Goal: Information Seeking & Learning: Check status

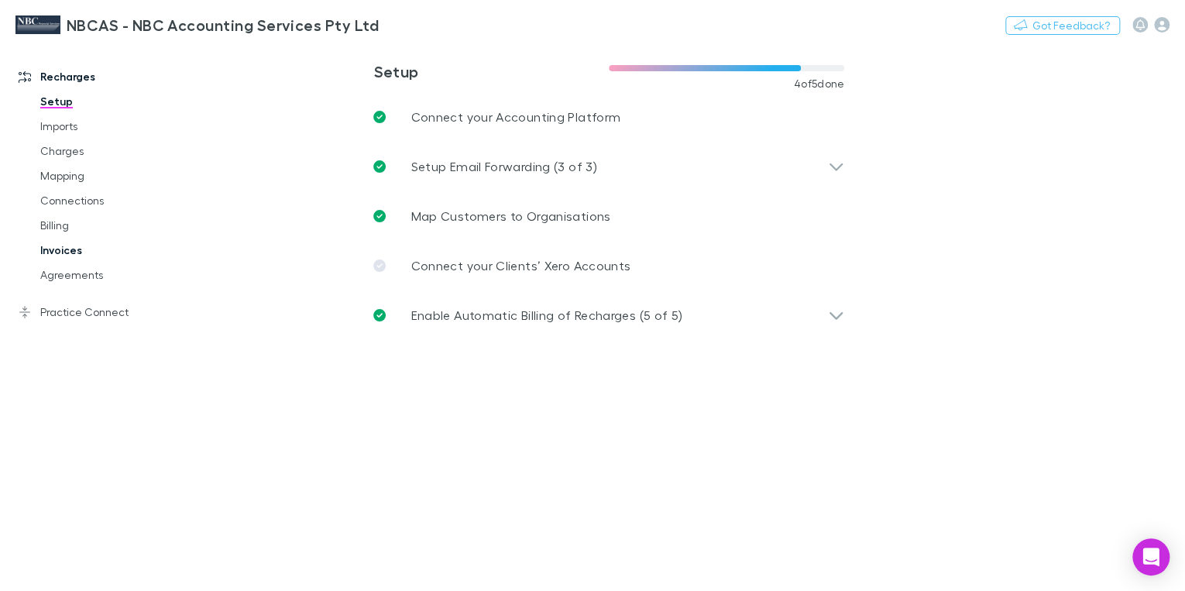
click at [74, 251] on link "Invoices" at bounding box center [113, 250] width 176 height 25
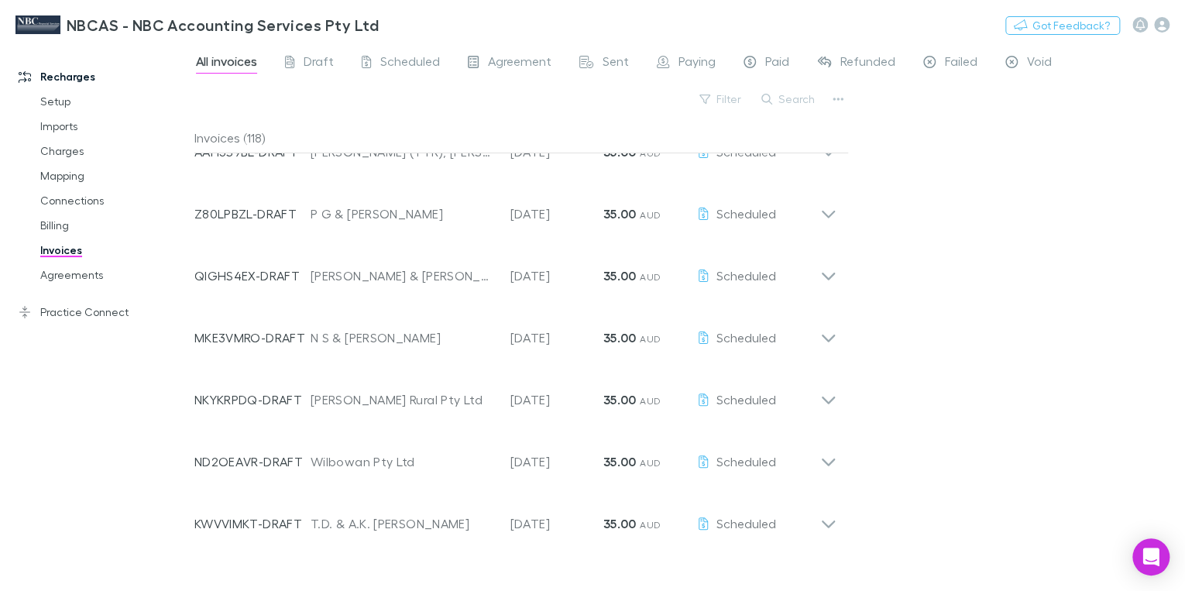
scroll to position [2572, 0]
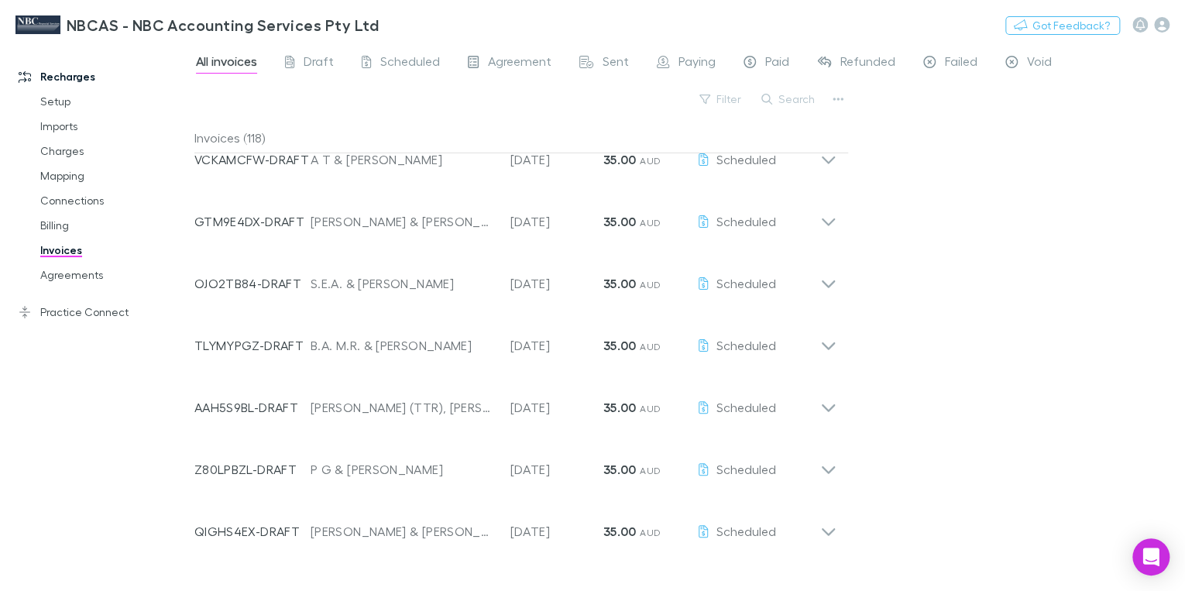
drag, startPoint x: 786, startPoint y: 97, endPoint x: 774, endPoint y: 99, distance: 11.9
click at [775, 100] on button "Search" at bounding box center [789, 99] width 71 height 19
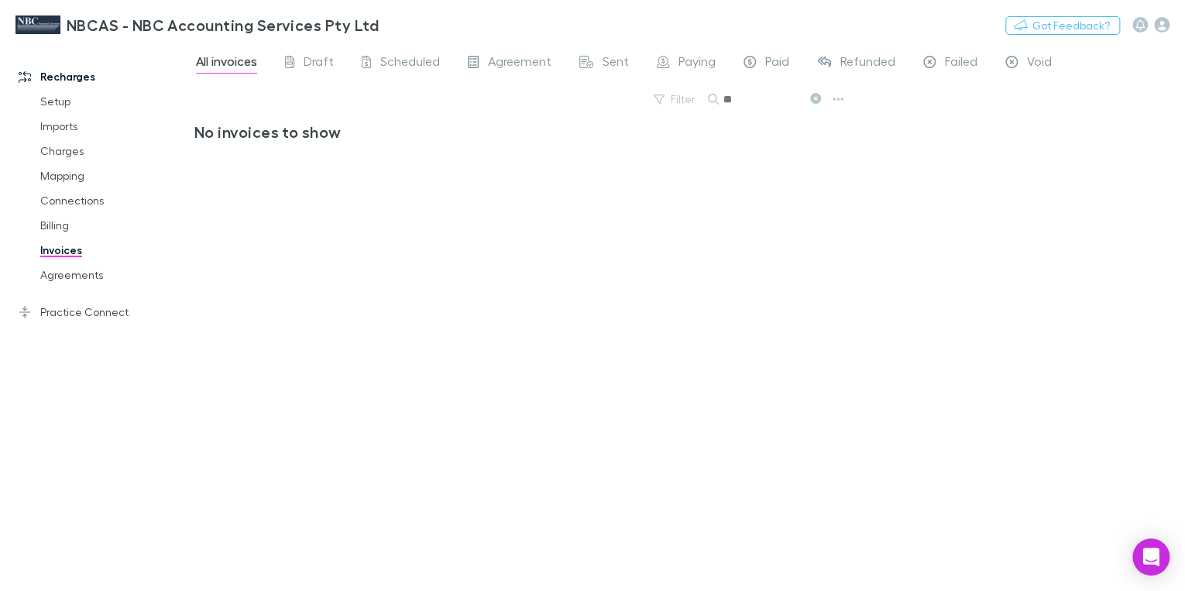
scroll to position [0, 0]
type input "*******"
drag, startPoint x: 745, startPoint y: 108, endPoint x: 719, endPoint y: 113, distance: 26.1
click at [742, 108] on input "*******" at bounding box center [762, 99] width 77 height 22
click at [688, 129] on h3 "No invoices to show" at bounding box center [515, 131] width 642 height 19
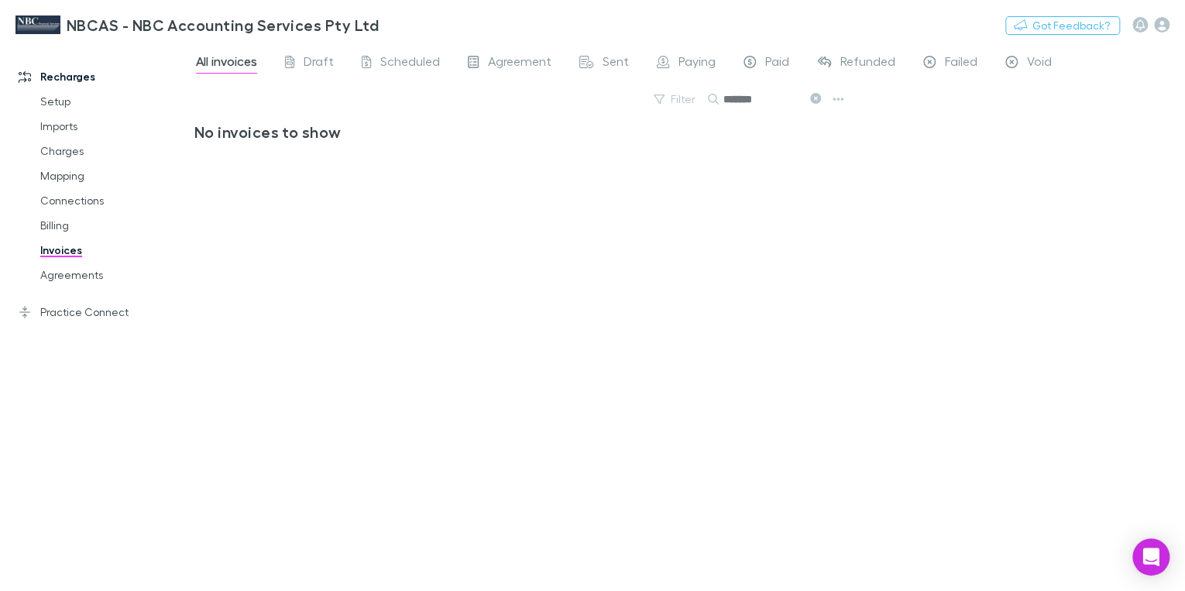
click at [793, 260] on div "No invoices to show" at bounding box center [521, 350] width 655 height 456
click at [759, 98] on input "*******" at bounding box center [762, 99] width 77 height 22
click at [695, 355] on div "No invoices to show" at bounding box center [521, 350] width 655 height 456
click at [481, 61] on div "Agreement" at bounding box center [510, 63] width 84 height 20
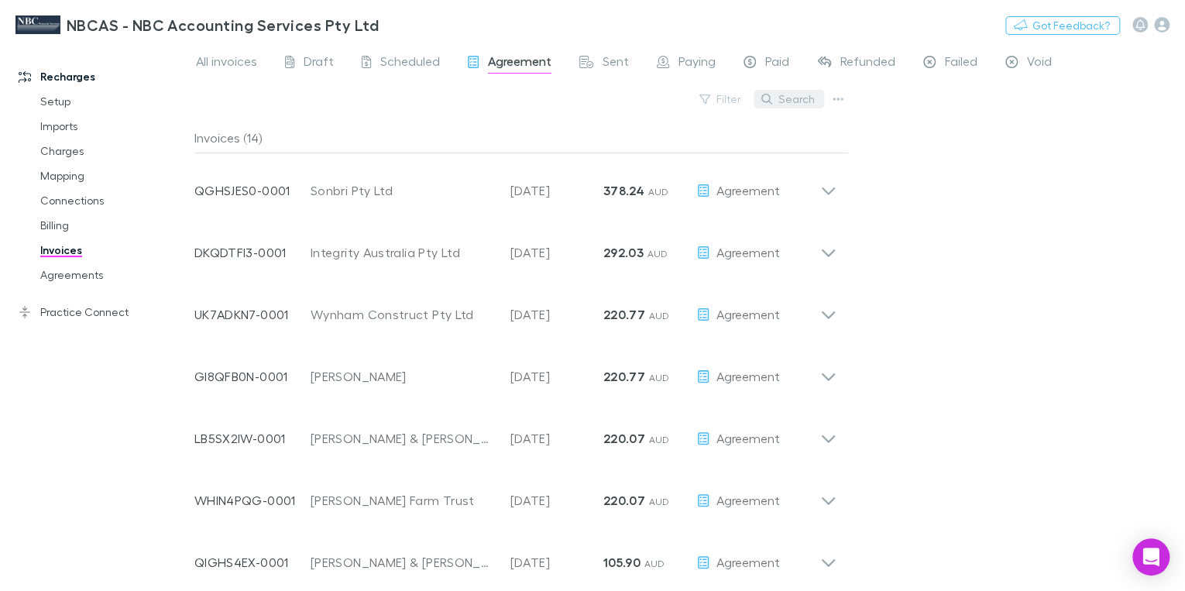
click at [788, 95] on button "Search" at bounding box center [789, 99] width 71 height 19
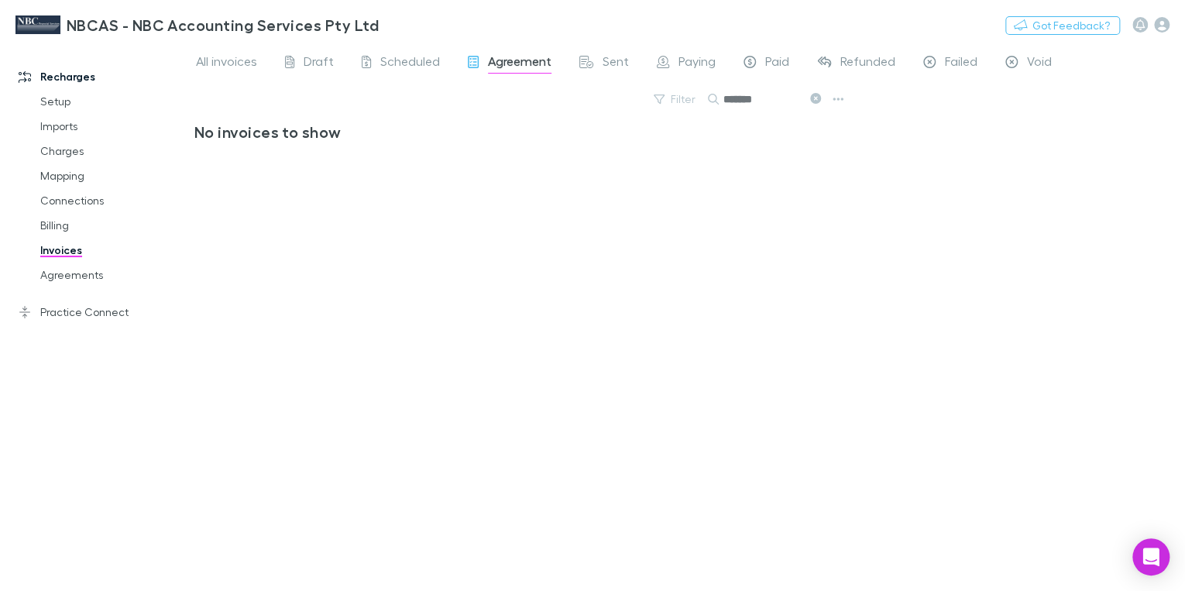
type input "*******"
click at [787, 199] on div "No invoices to show" at bounding box center [521, 350] width 655 height 456
click at [223, 65] on span "All invoices" at bounding box center [226, 63] width 61 height 20
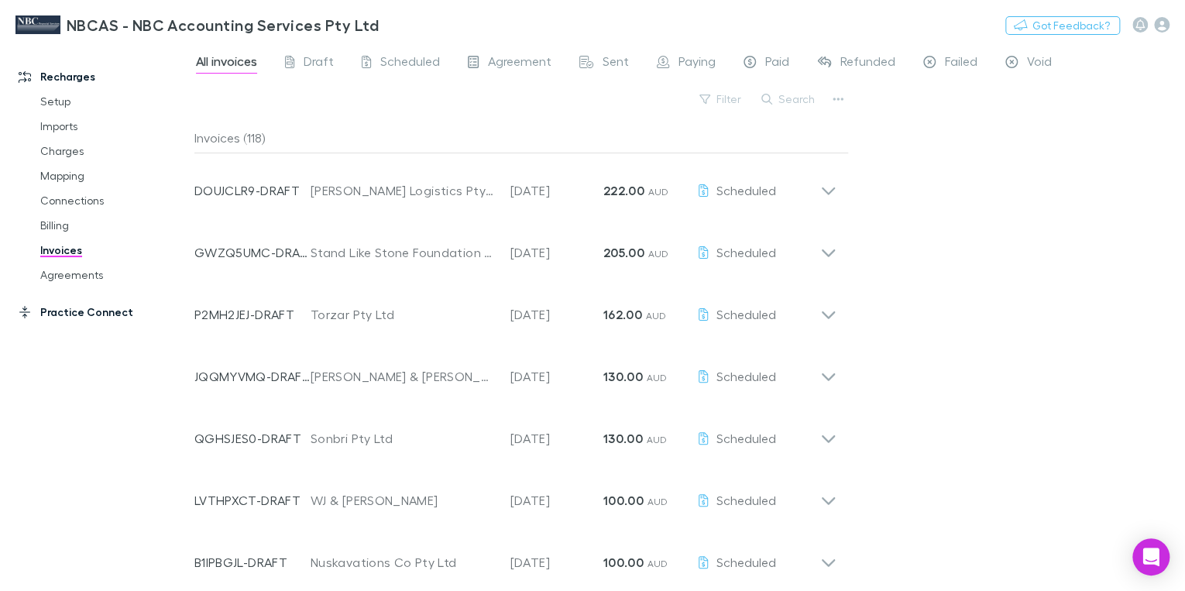
click at [77, 316] on link "Practice Connect" at bounding box center [102, 312] width 198 height 25
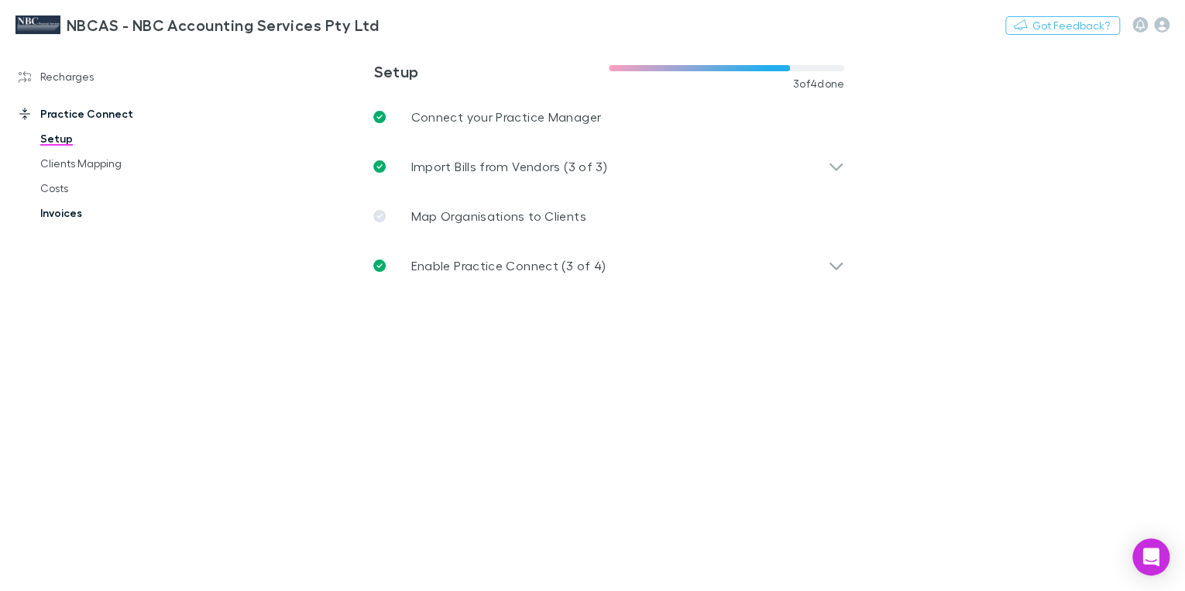
click at [62, 215] on link "Invoices" at bounding box center [113, 213] width 176 height 25
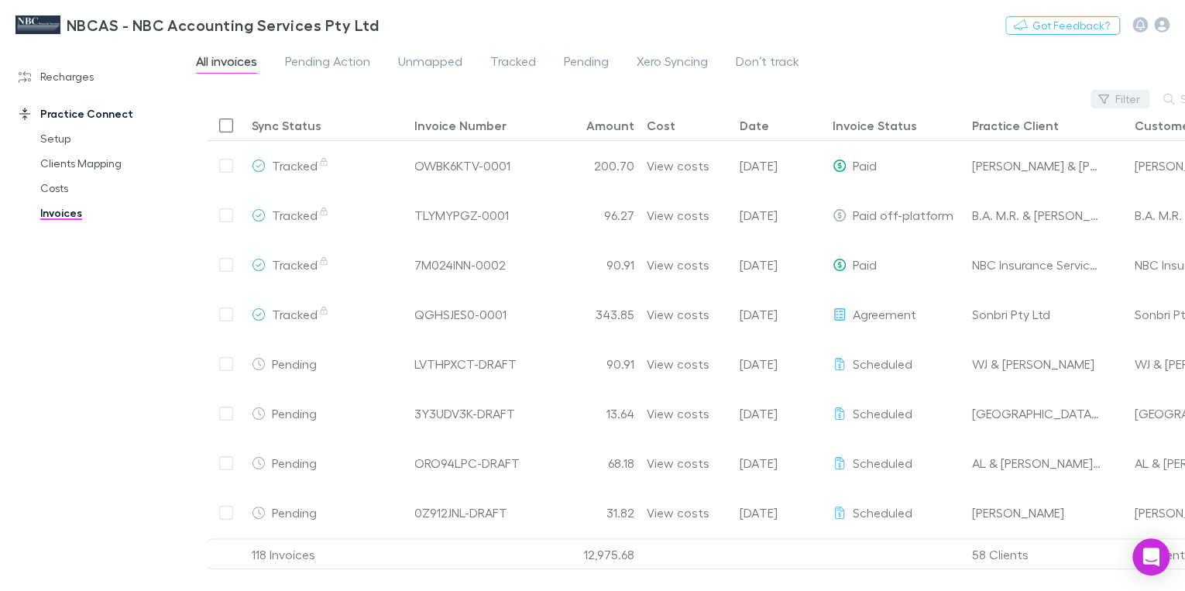
click at [1121, 97] on button "Filter" at bounding box center [1120, 99] width 59 height 19
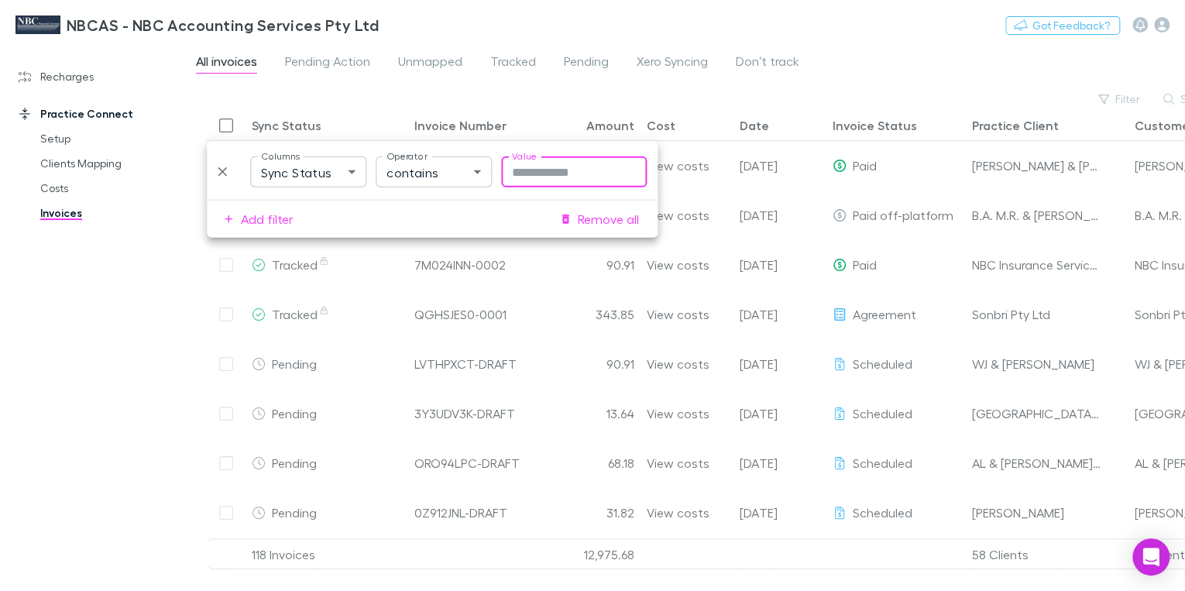
click at [224, 173] on icon "Delete" at bounding box center [222, 171] width 9 height 9
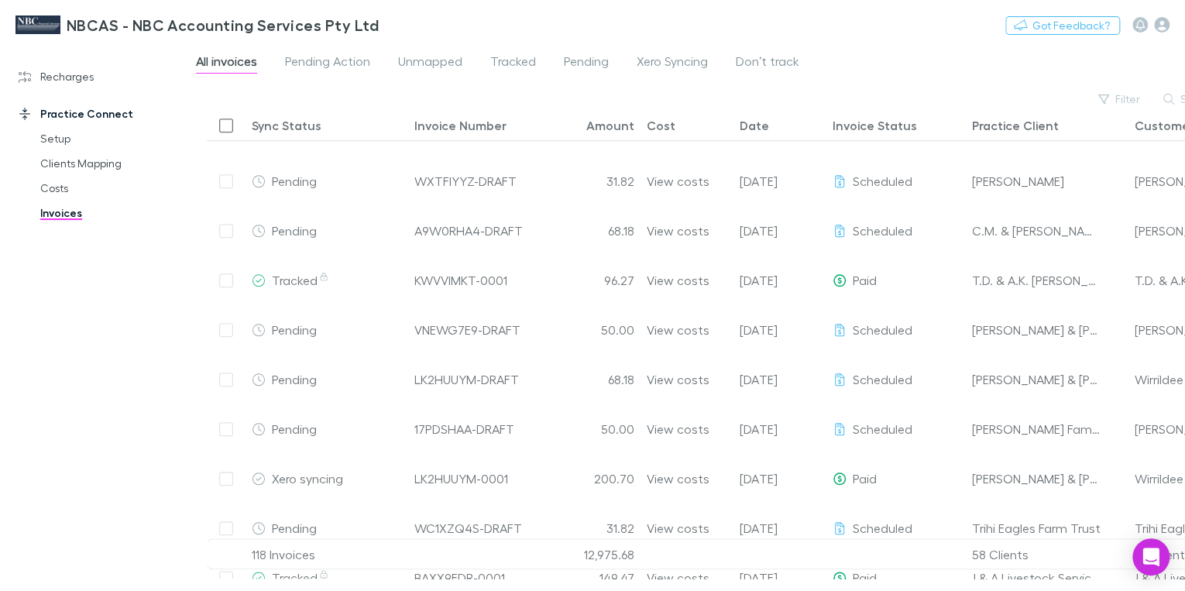
scroll to position [581, 0]
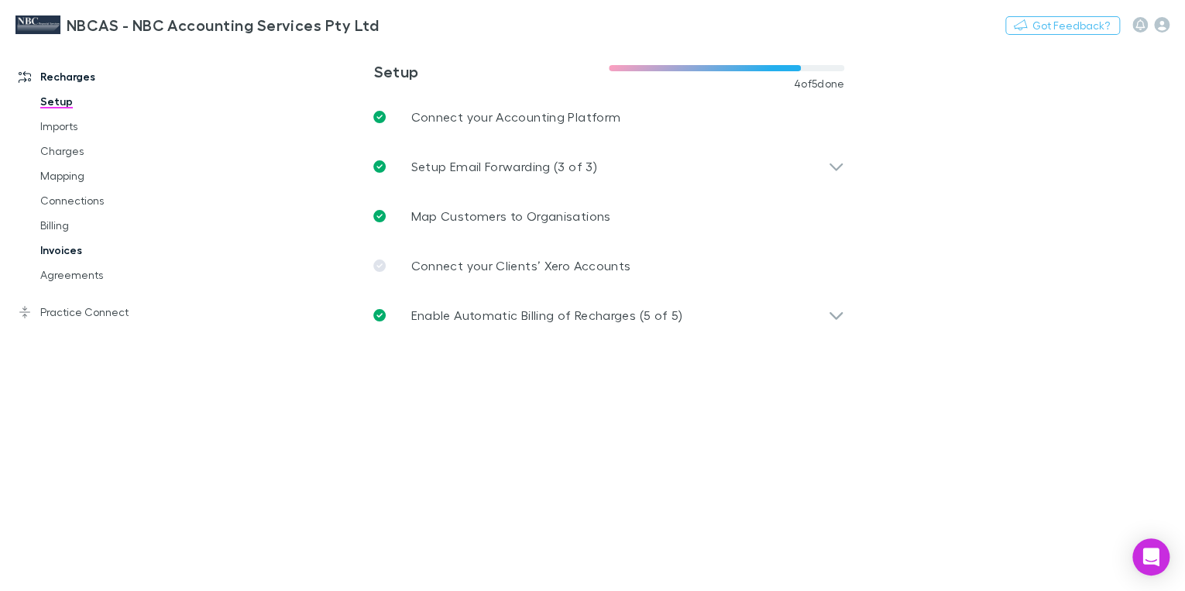
click at [70, 249] on link "Invoices" at bounding box center [113, 250] width 176 height 25
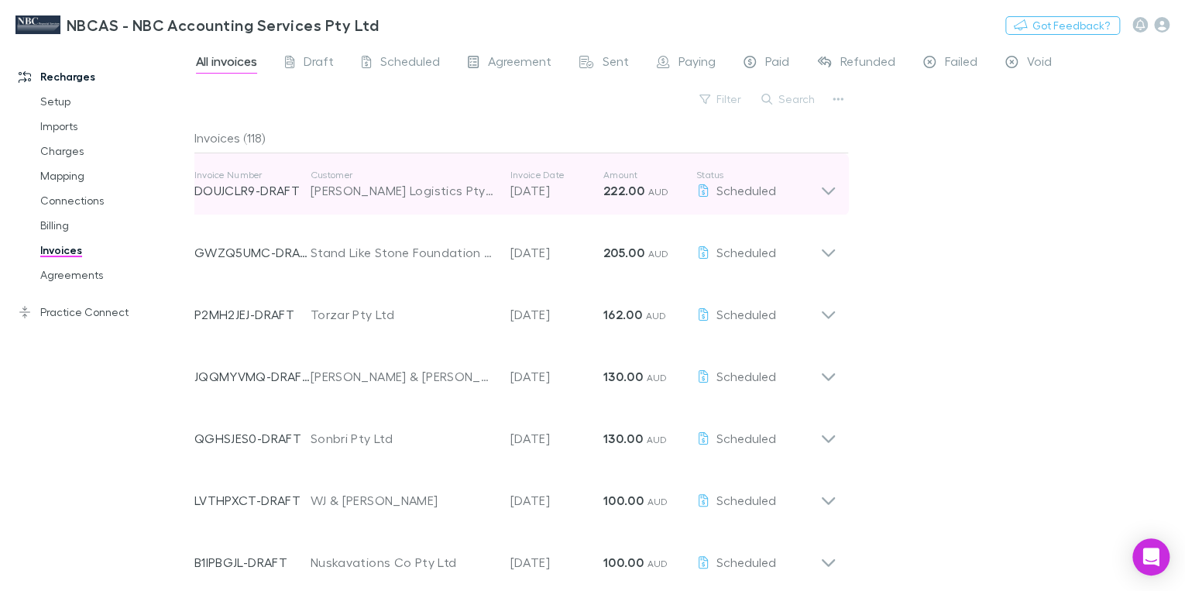
click at [545, 177] on p "Invoice Date" at bounding box center [557, 175] width 93 height 12
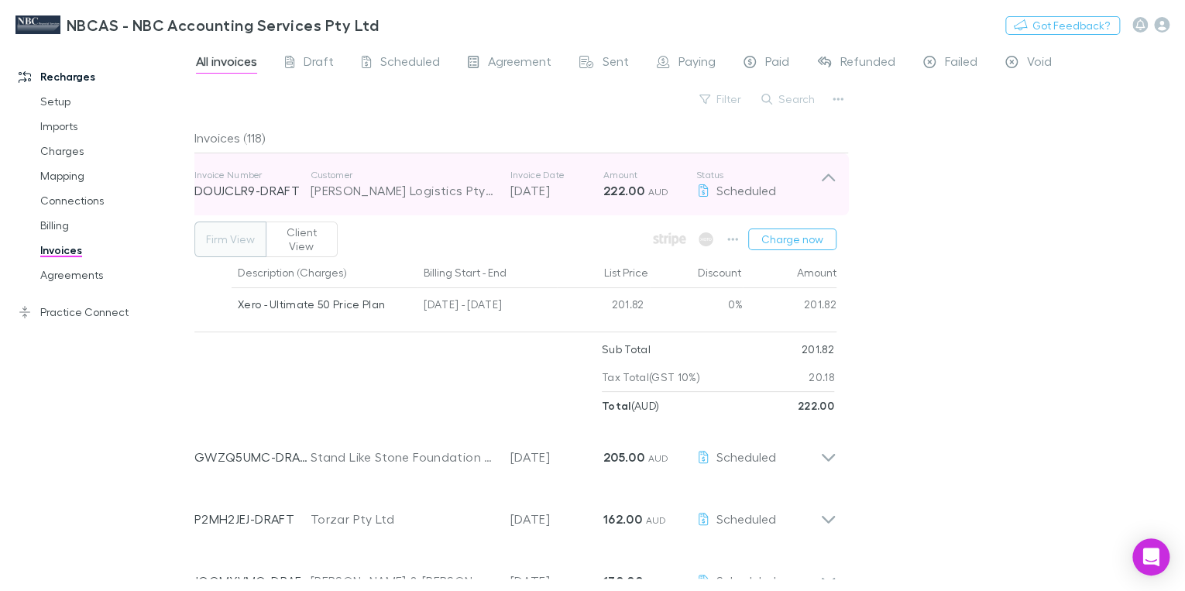
click at [545, 177] on p "Invoice Date" at bounding box center [557, 175] width 93 height 12
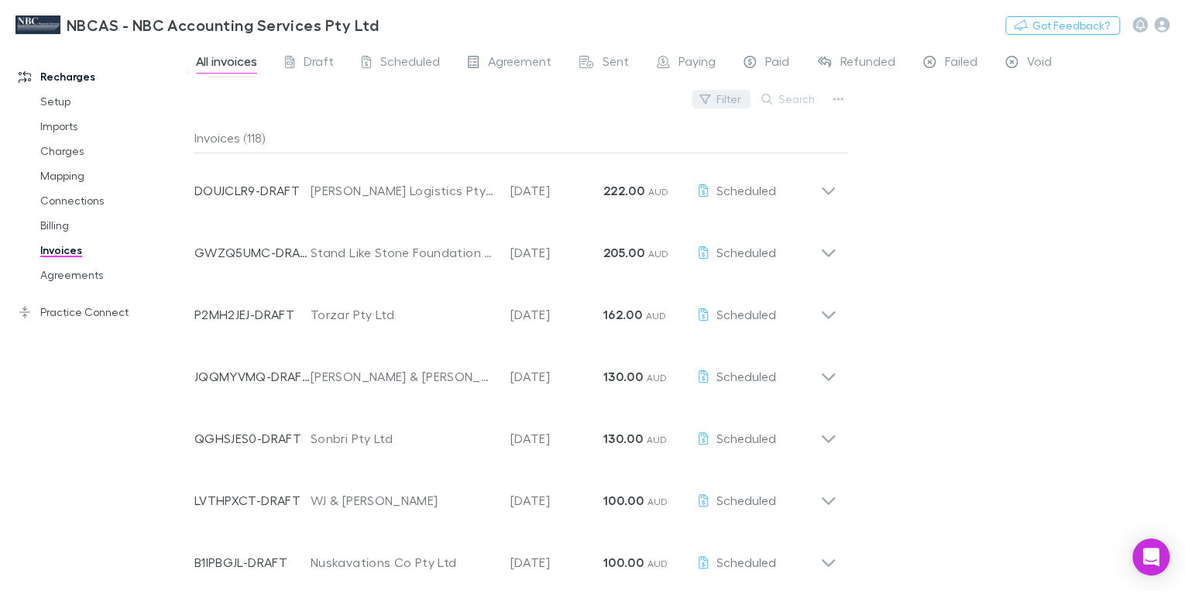
click at [725, 100] on button "Filter" at bounding box center [721, 99] width 59 height 19
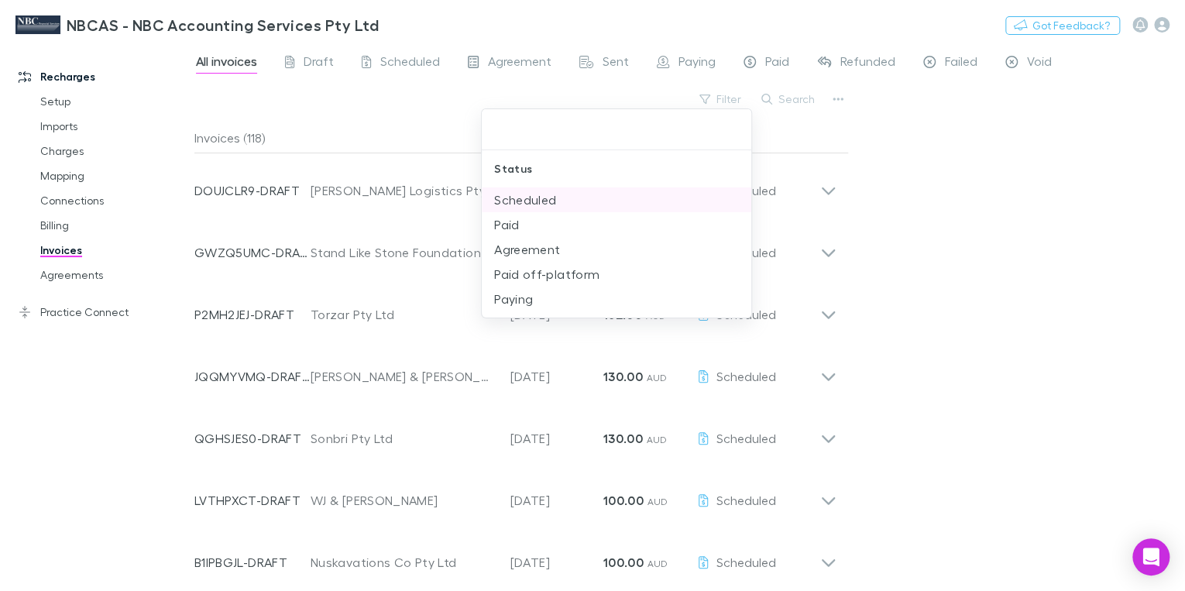
click at [514, 201] on li "Scheduled" at bounding box center [617, 200] width 270 height 25
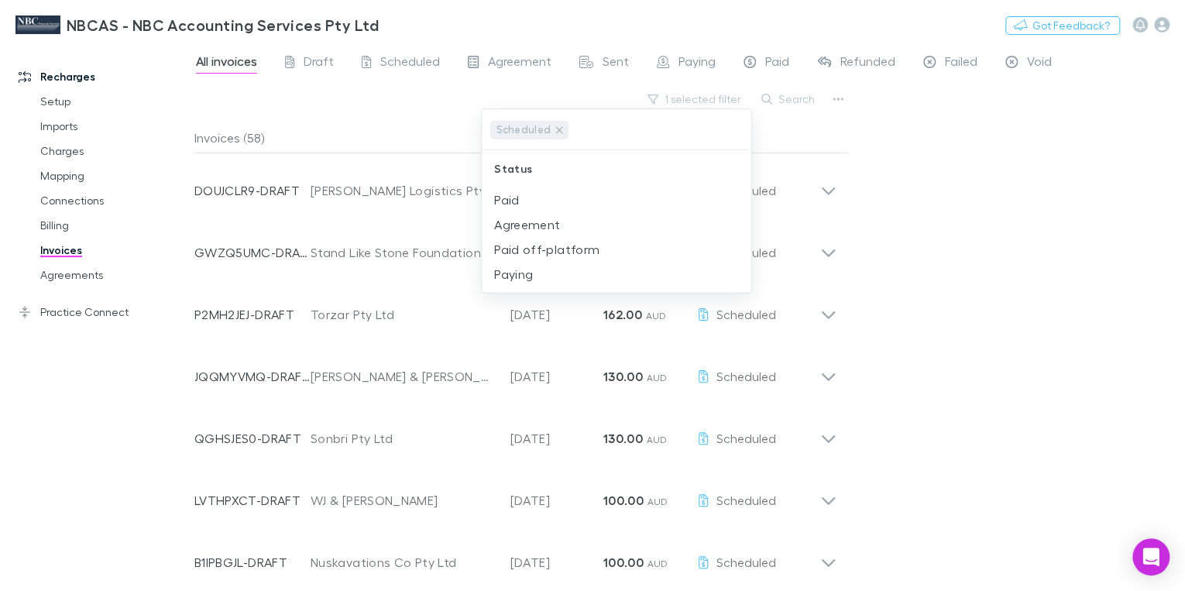
click at [871, 143] on div at bounding box center [592, 295] width 1185 height 591
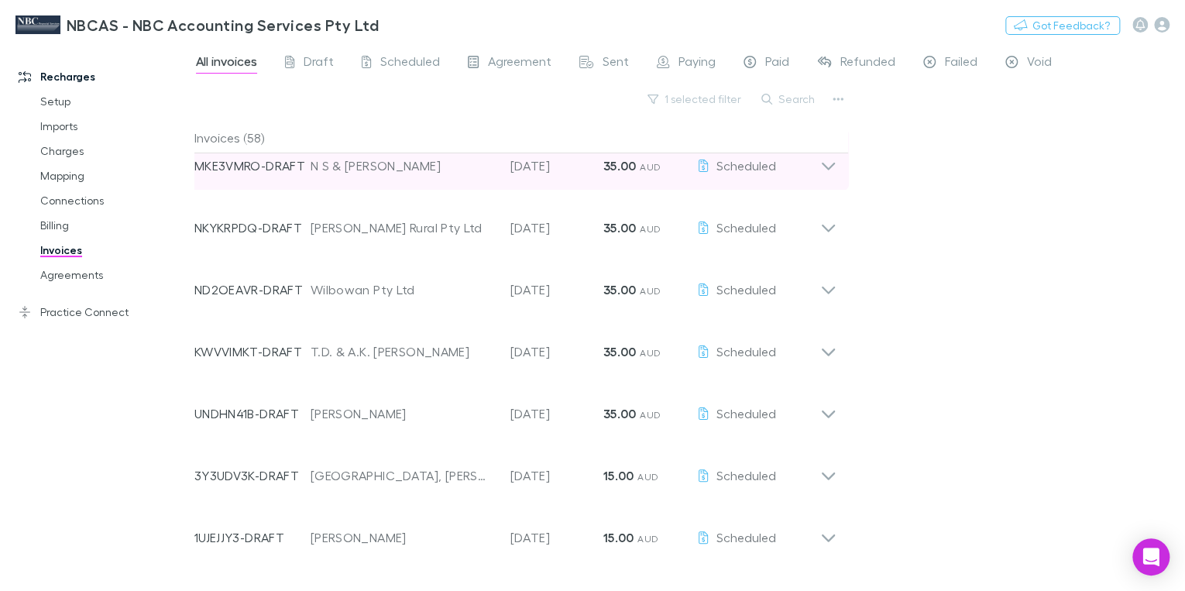
scroll to position [2859, 0]
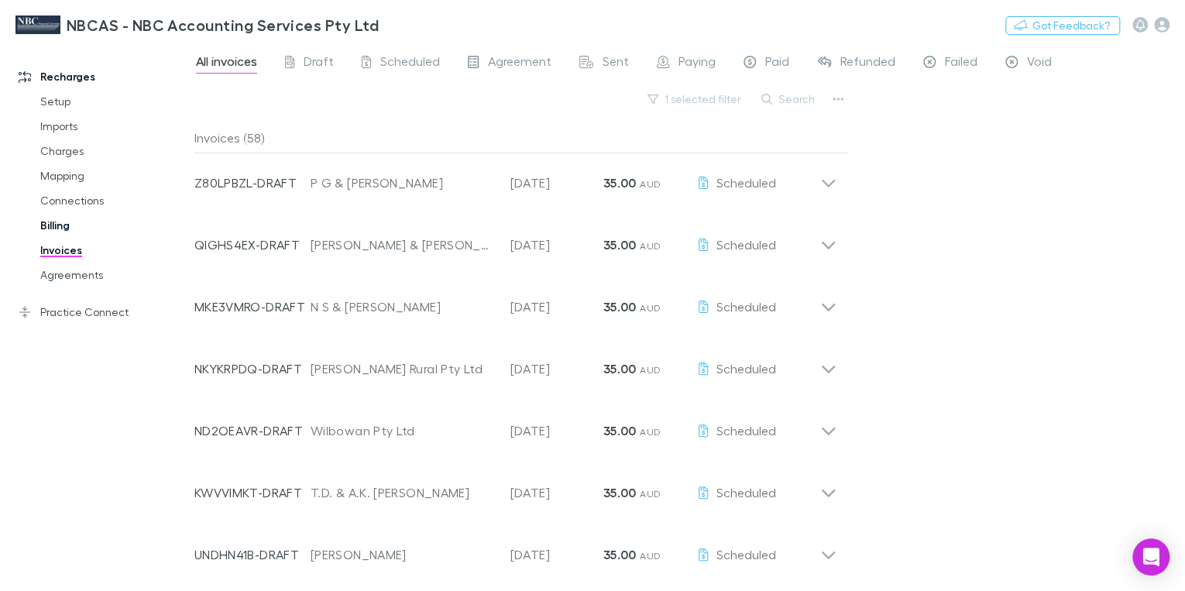
click at [64, 228] on link "Billing" at bounding box center [113, 225] width 176 height 25
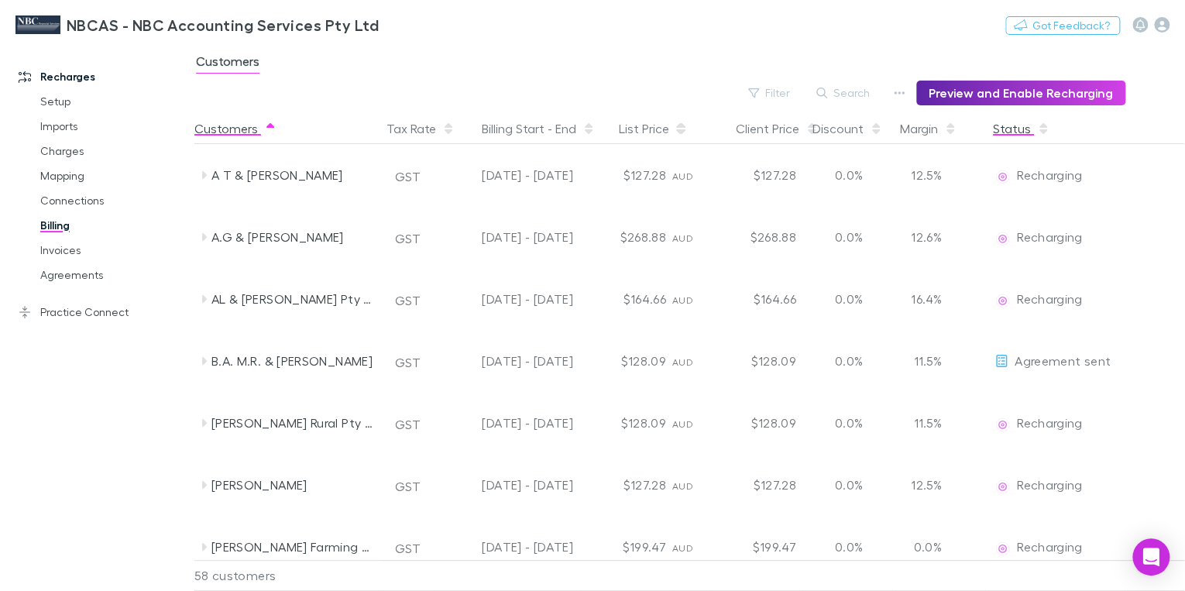
click at [1003, 129] on button "Status" at bounding box center [1021, 128] width 57 height 31
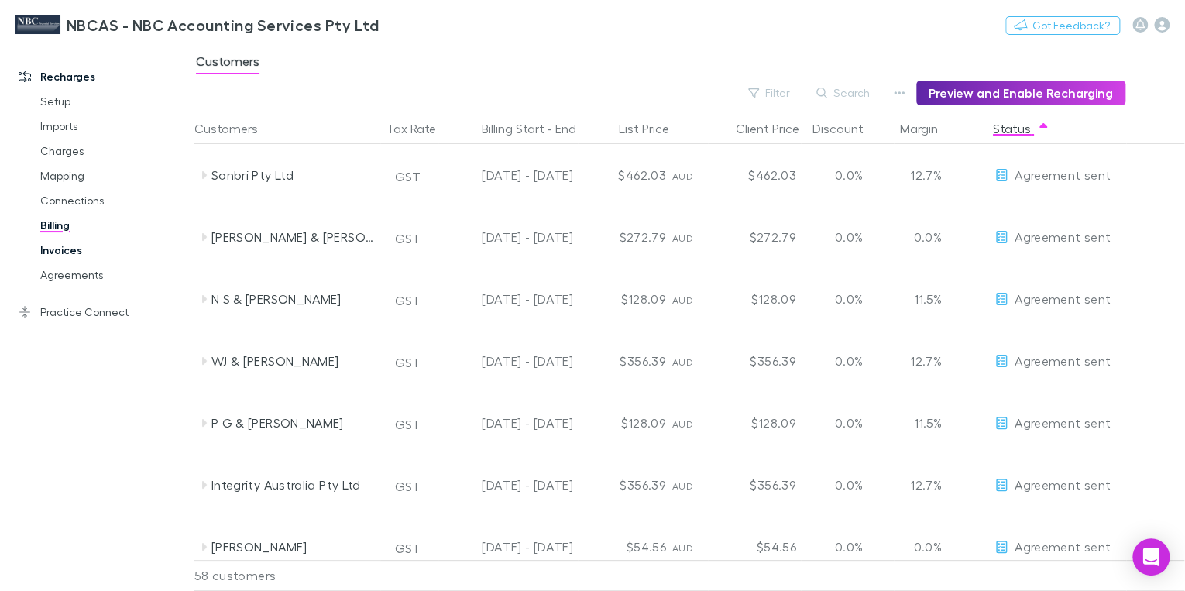
click at [71, 251] on link "Invoices" at bounding box center [113, 250] width 176 height 25
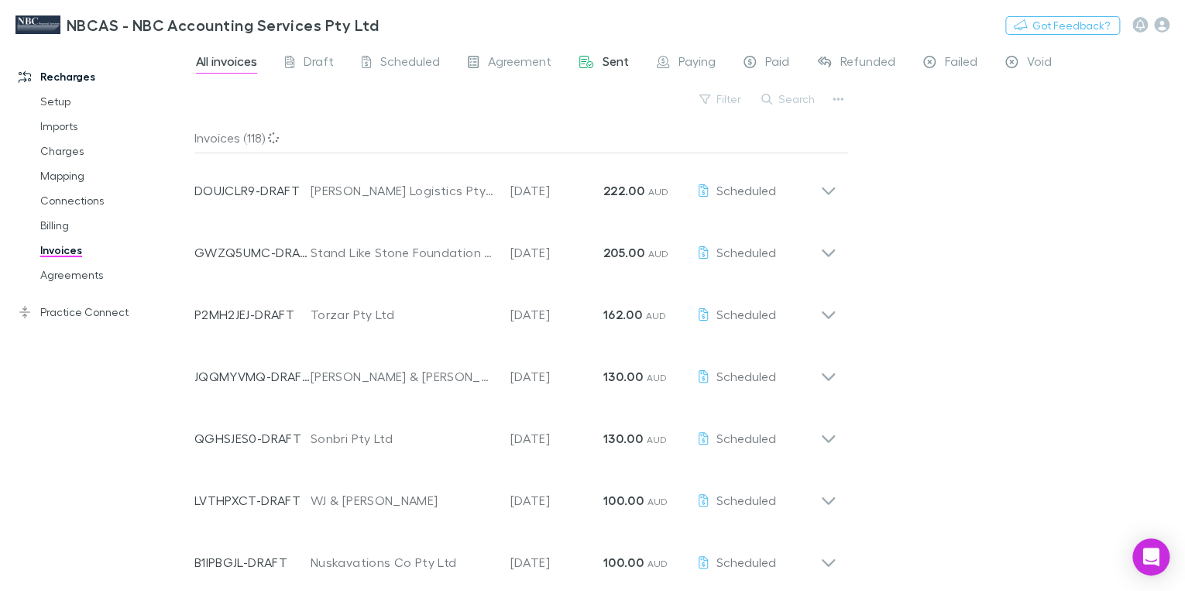
click at [603, 60] on span "Sent" at bounding box center [616, 63] width 26 height 20
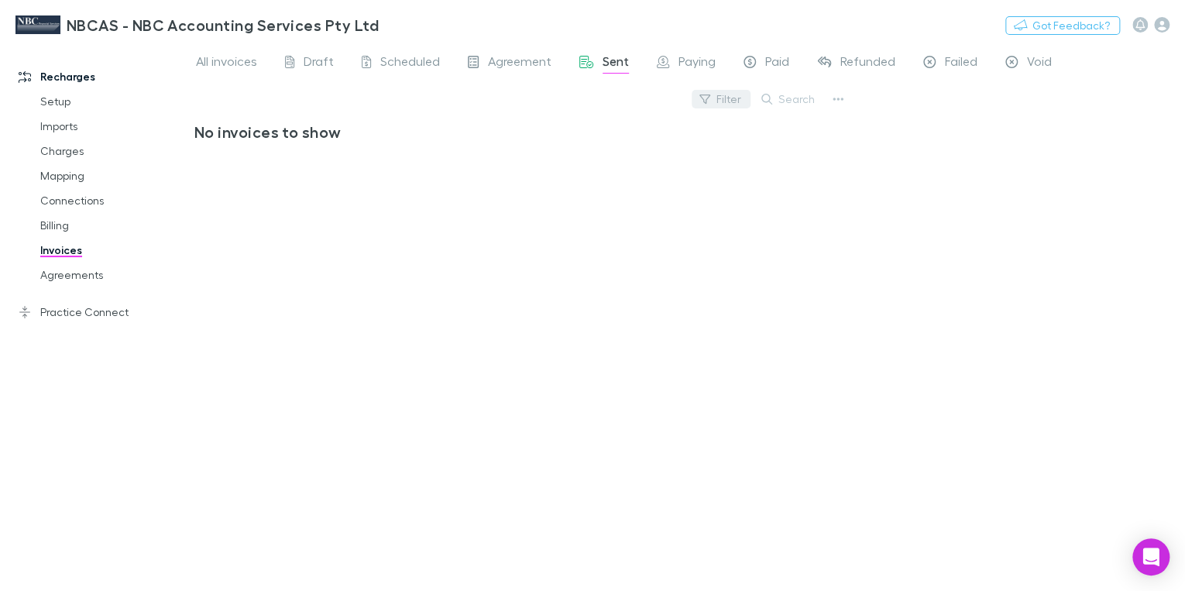
click at [720, 99] on button "Filter" at bounding box center [721, 99] width 59 height 19
click at [511, 246] on li "Agreement" at bounding box center [617, 249] width 270 height 25
click at [885, 139] on div at bounding box center [592, 295] width 1185 height 591
click at [217, 65] on span "All invoices" at bounding box center [226, 63] width 61 height 20
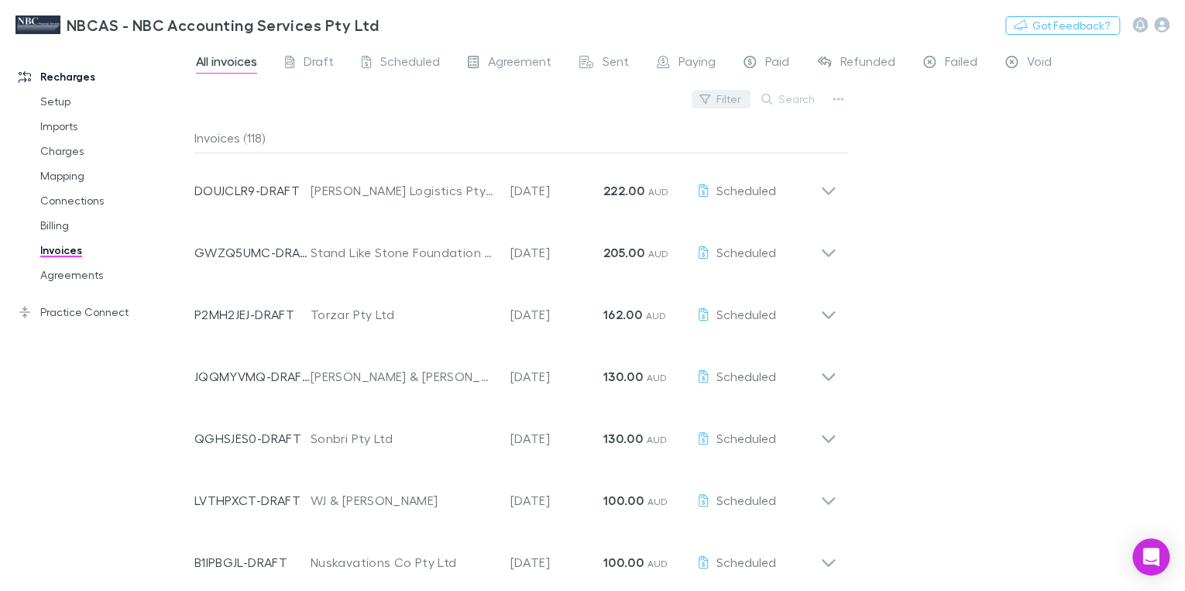
click at [731, 99] on button "Filter" at bounding box center [721, 99] width 59 height 19
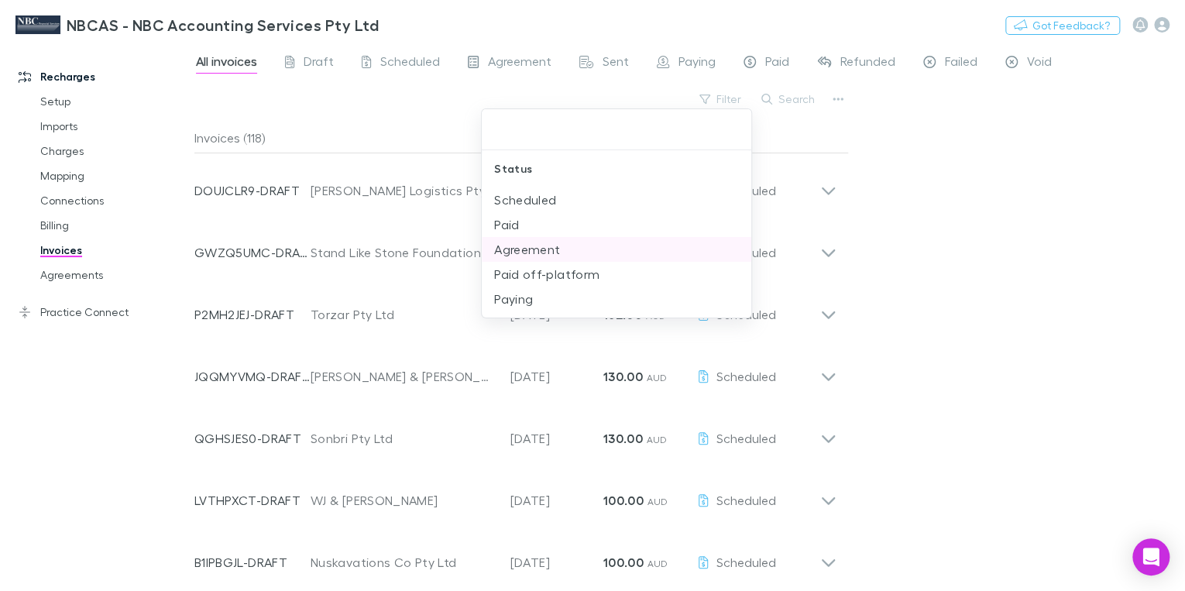
drag, startPoint x: 531, startPoint y: 254, endPoint x: 597, endPoint y: 253, distance: 66.6
click at [532, 254] on li "Agreement" at bounding box center [617, 249] width 270 height 25
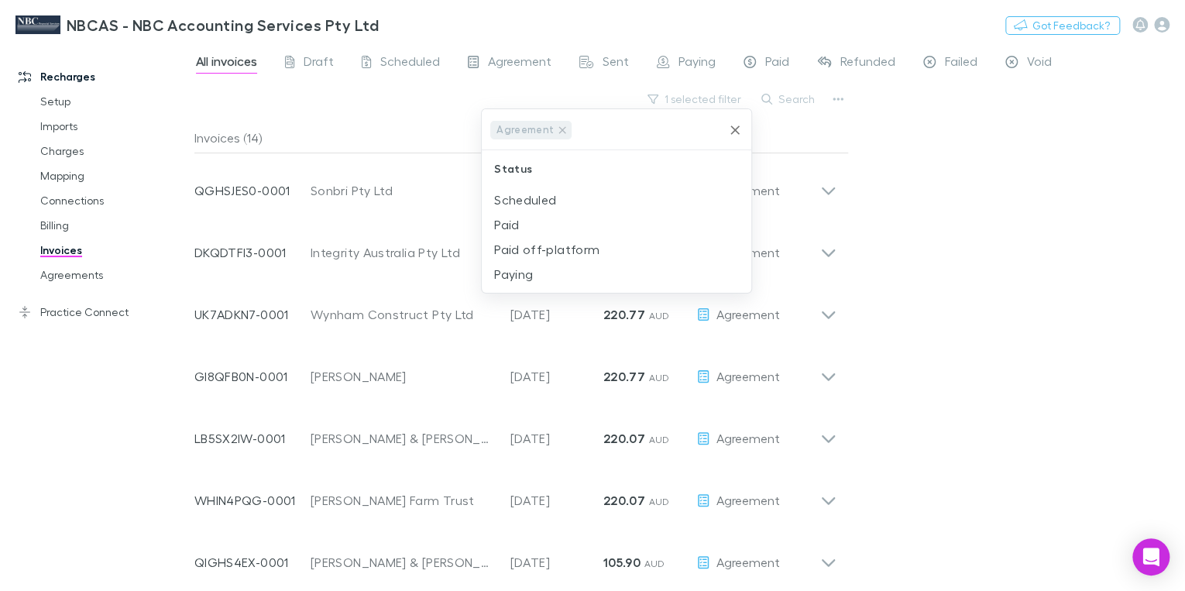
click at [1053, 171] on div at bounding box center [592, 295] width 1185 height 591
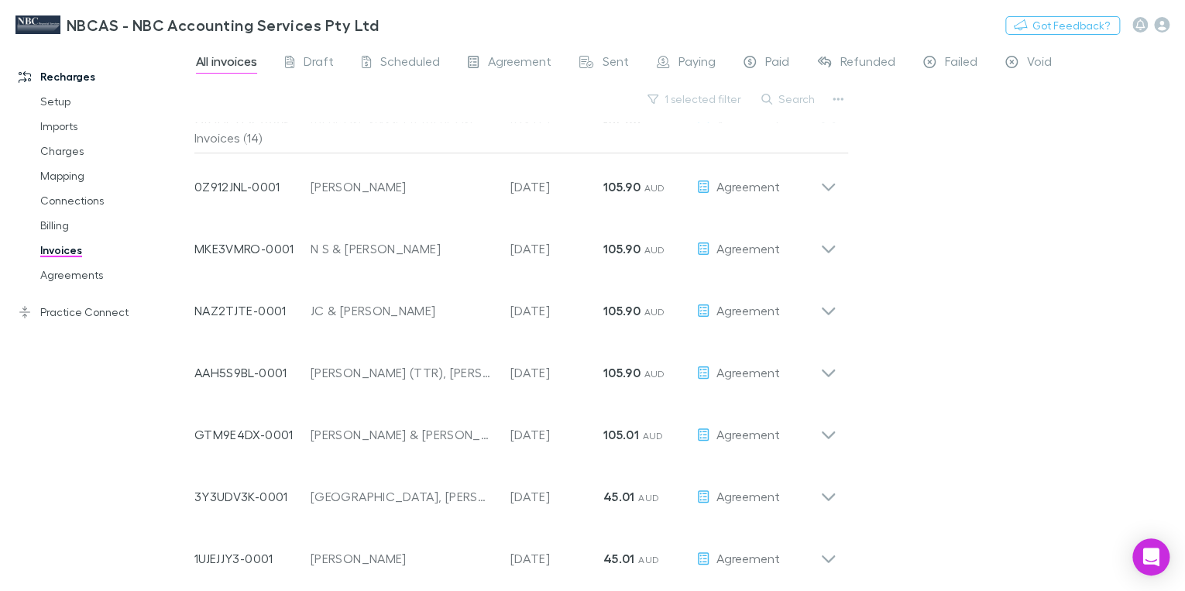
scroll to position [442, 0]
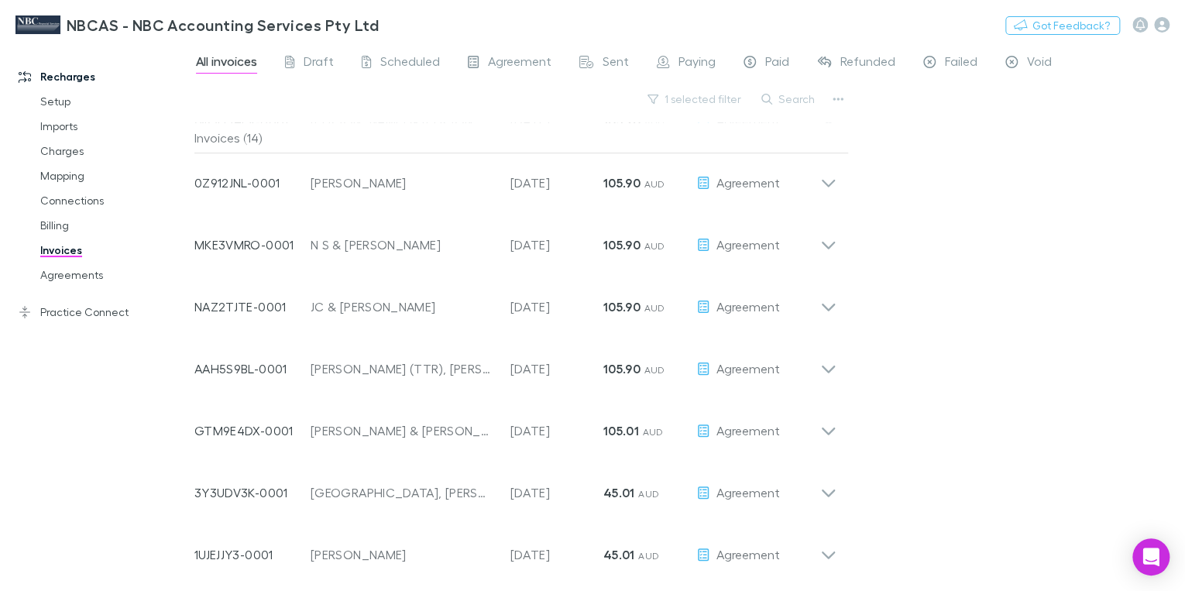
click at [983, 235] on div "All invoices Draft Scheduled Agreement Sent Paying Paid Refunded Failed Void 1 …" at bounding box center [689, 317] width 991 height 548
click at [363, 115] on div "1 selected filter Search" at bounding box center [521, 105] width 655 height 34
click at [217, 143] on div "Invoices (14)" at bounding box center [521, 137] width 654 height 31
drag, startPoint x: 536, startPoint y: 111, endPoint x: 704, endPoint y: 146, distance: 171.7
click at [536, 111] on div "1 selected filter Search" at bounding box center [521, 105] width 655 height 34
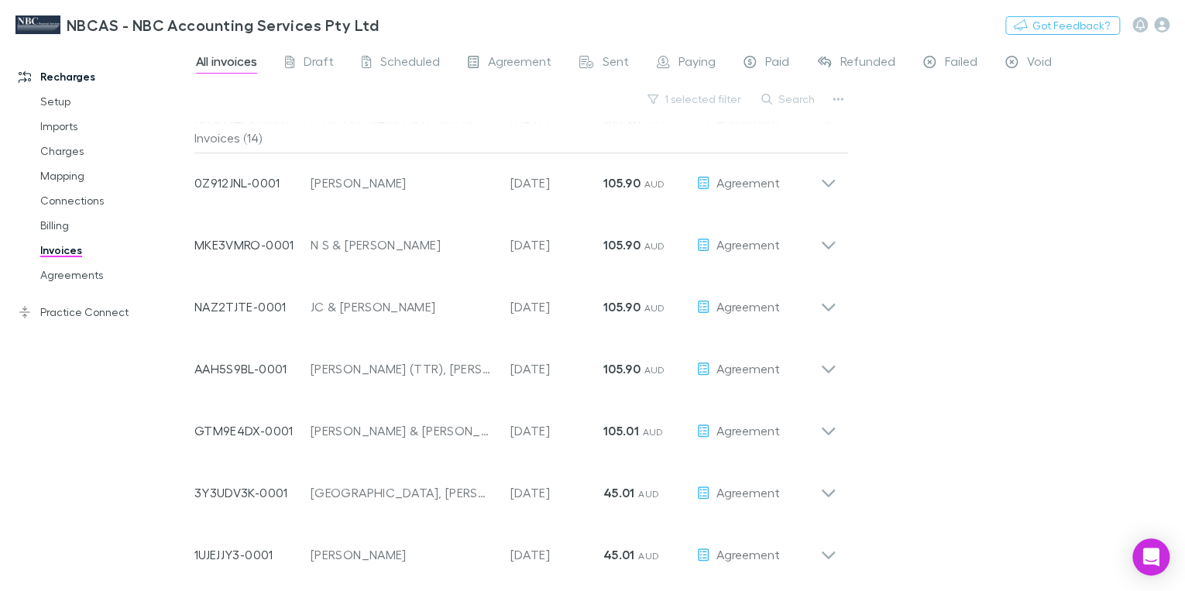
click at [65, 251] on link "Invoices" at bounding box center [113, 250] width 176 height 25
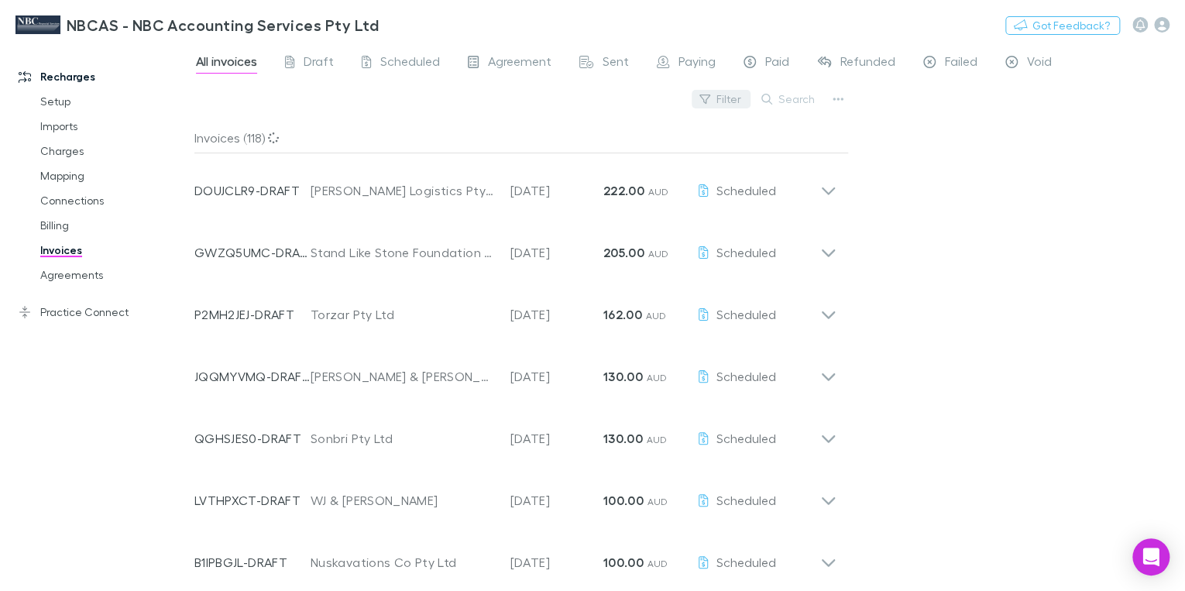
click at [727, 98] on button "Filter" at bounding box center [721, 99] width 59 height 19
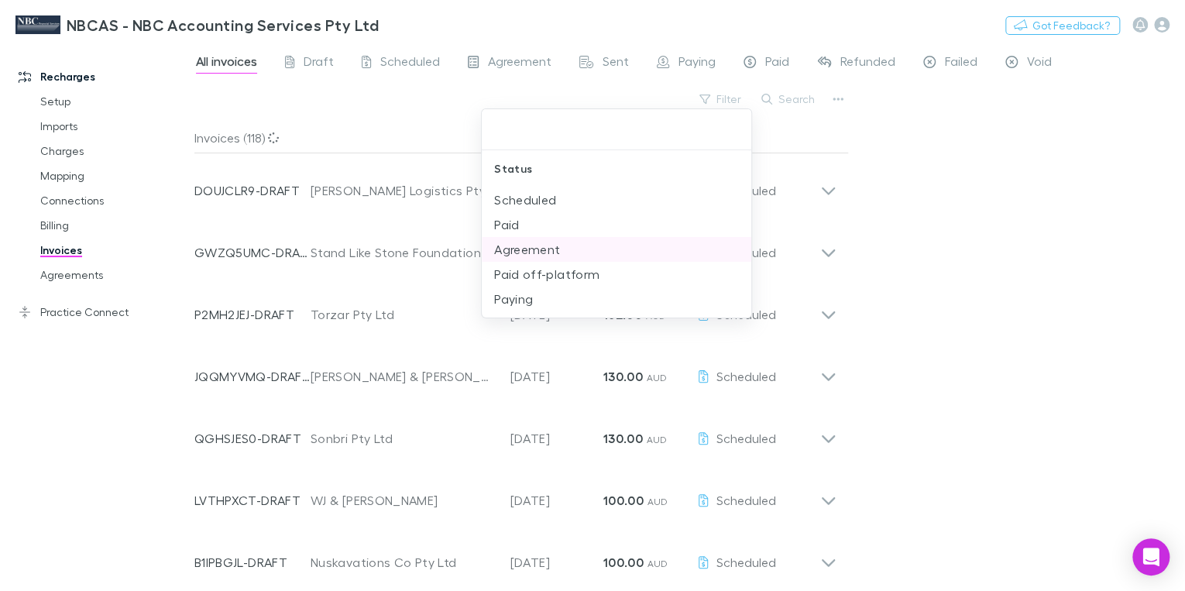
click at [514, 256] on li "Agreement" at bounding box center [617, 249] width 270 height 25
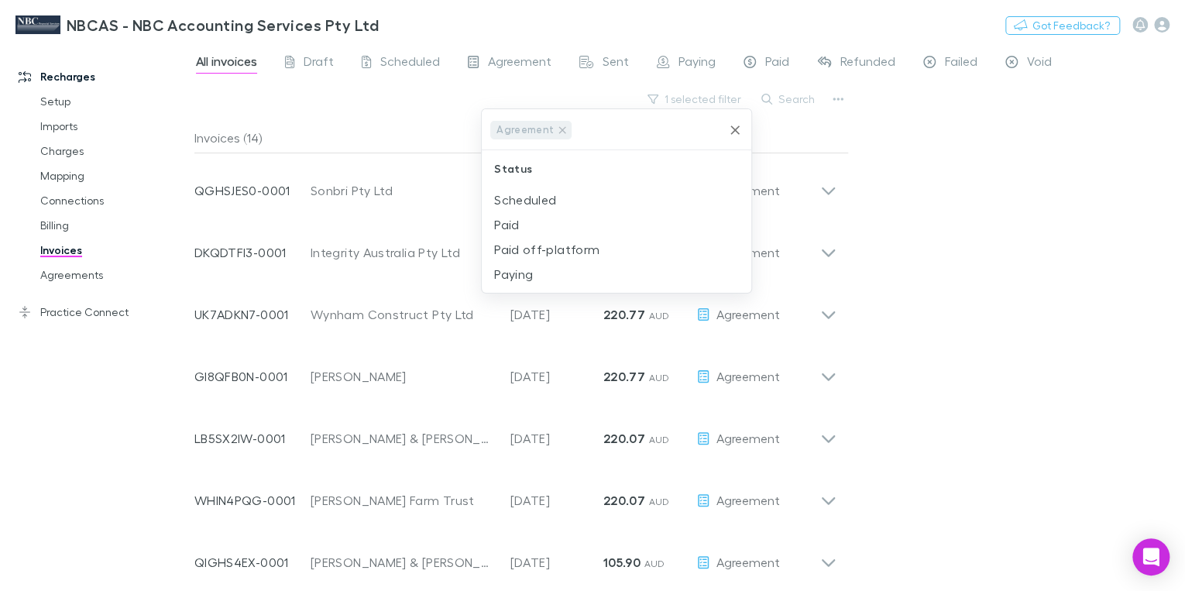
click at [859, 131] on div at bounding box center [592, 295] width 1185 height 591
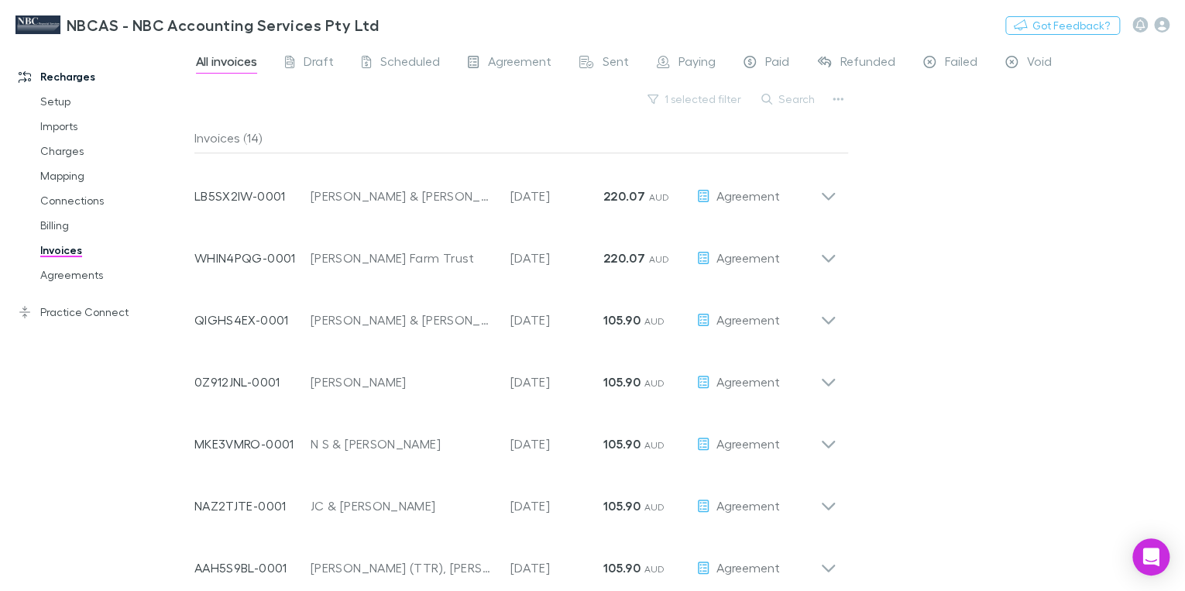
scroll to position [194, 0]
